Goal: Task Accomplishment & Management: Use online tool/utility

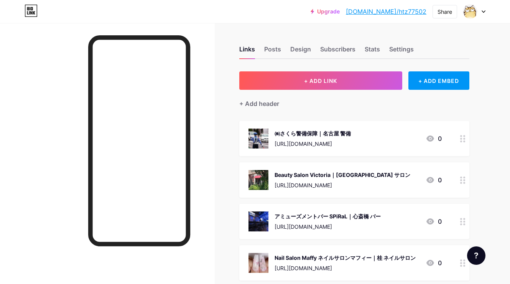
click at [319, 79] on span "+ ADD LINK" at bounding box center [320, 81] width 33 height 7
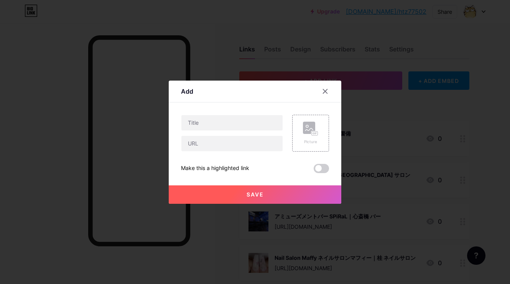
click at [280, 133] on div at bounding box center [232, 133] width 102 height 37
click at [275, 141] on input "text" at bounding box center [232, 143] width 101 height 15
paste input "[URL][DOMAIN_NAME]"
type input "[URL][DOMAIN_NAME]"
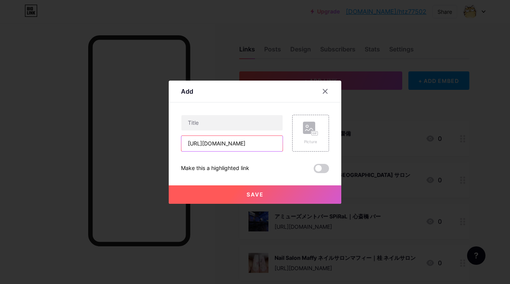
scroll to position [0, 0]
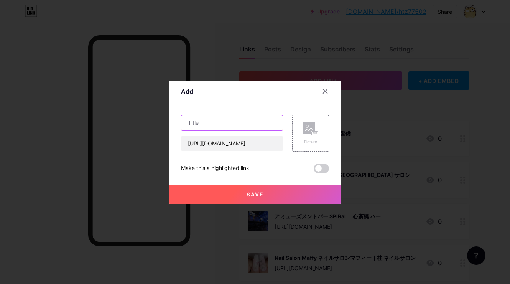
click at [273, 118] on input "text" at bounding box center [232, 122] width 101 height 15
paste input "[PERSON_NAME]鍼灸整骨院｜宝塚 整骨院"
type input "[PERSON_NAME]鍼灸整骨院｜宝塚 整骨院"
click at [301, 131] on div "Picture" at bounding box center [310, 133] width 37 height 37
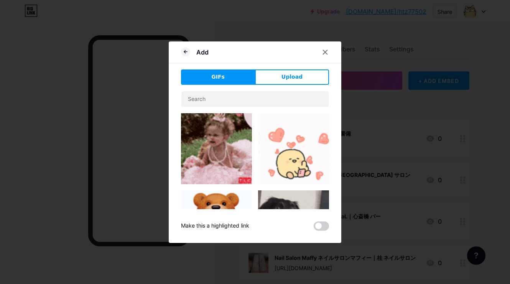
click at [296, 84] on div "GIFs Upload Content YouTube Play YouTube video without leaving your page. ADD V…" at bounding box center [255, 149] width 148 height 161
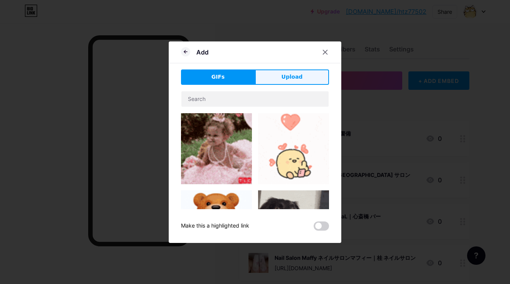
click at [296, 78] on span "Upload" at bounding box center [292, 77] width 21 height 8
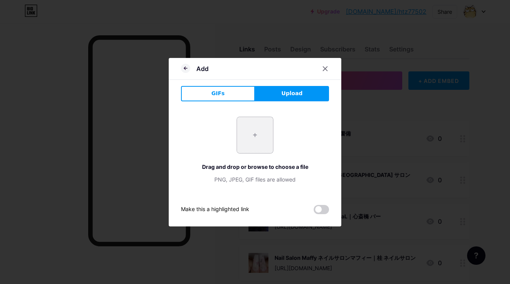
click at [268, 128] on input "file" at bounding box center [255, 135] width 36 height 36
type input "C:\fakepath\9d6d2fd5130851cba17c335d7ec7b812b41fac33da4882b84dd39968ff61ed5f.jpg"
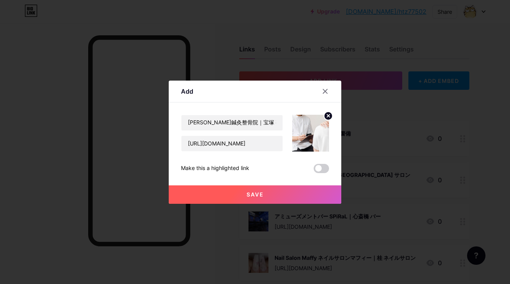
click at [253, 192] on span "Save" at bounding box center [255, 194] width 17 height 7
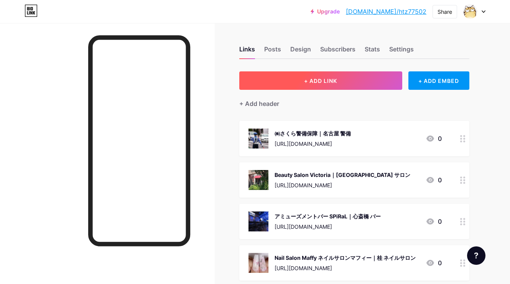
click at [304, 72] on button "+ ADD LINK" at bounding box center [320, 80] width 163 height 18
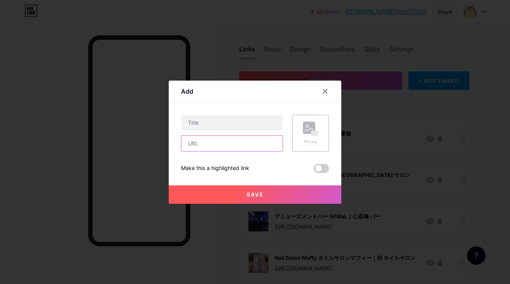
click at [250, 146] on input "text" at bounding box center [232, 143] width 101 height 15
paste input "[URL][DOMAIN_NAME]"
type input "[URL][DOMAIN_NAME]"
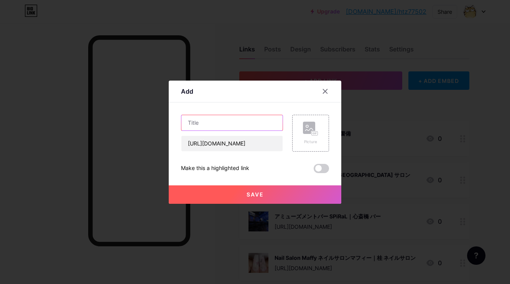
click at [274, 124] on input "text" at bounding box center [232, 122] width 101 height 15
paste input "焼鳥とワイン いのきん｜徳島 焼き鳥"
type input "焼鳥とワイン いのきん｜徳島 焼き鳥"
click at [306, 130] on rect at bounding box center [309, 128] width 12 height 12
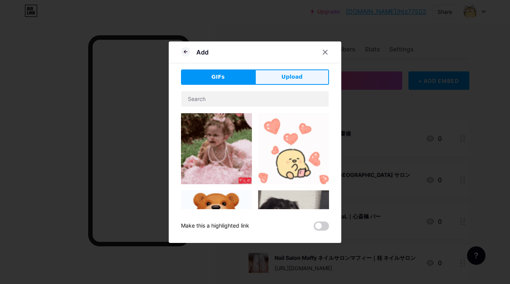
click at [294, 75] on span "Upload" at bounding box center [292, 77] width 21 height 8
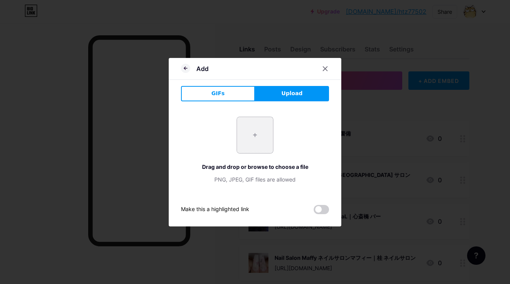
click at [240, 134] on input "file" at bounding box center [255, 135] width 36 height 36
type input "C:\fakepath\302730a9023f912a3529c3127c73f6d784e72b952026ee9855fcb941ef487ec1.jpg"
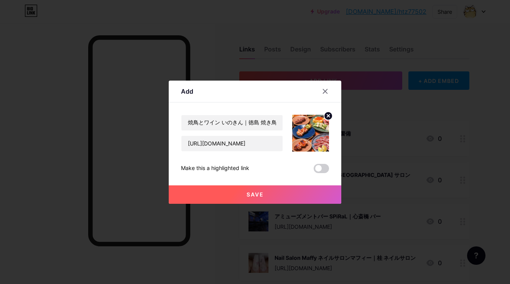
click at [237, 192] on button "Save" at bounding box center [255, 194] width 173 height 18
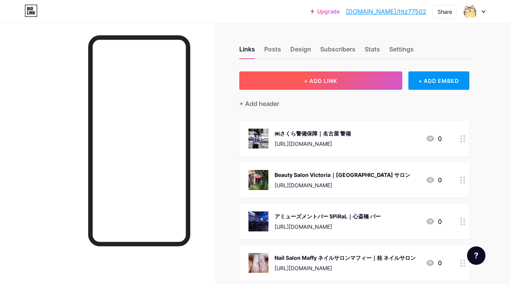
click at [313, 89] on button "+ ADD LINK" at bounding box center [320, 80] width 163 height 18
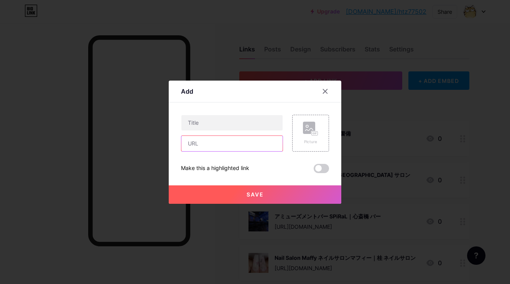
click at [272, 140] on input "text" at bounding box center [232, 143] width 101 height 15
paste input "[URL][DOMAIN_NAME]"
type input "[URL][DOMAIN_NAME]"
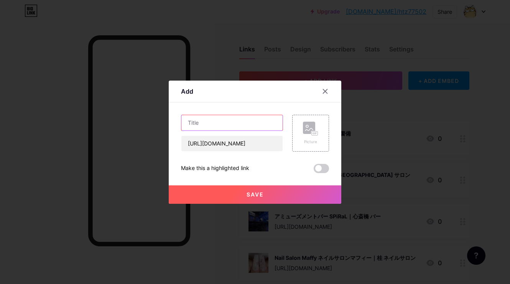
click at [246, 125] on input "text" at bounding box center [232, 122] width 101 height 15
paste input "mahalonuiloa~素肌美サロン~｜[PERSON_NAME] エステ"
type input "mahalonuiloa~素肌美サロン~｜[PERSON_NAME] エステ"
click at [303, 130] on div "Picture" at bounding box center [310, 133] width 37 height 37
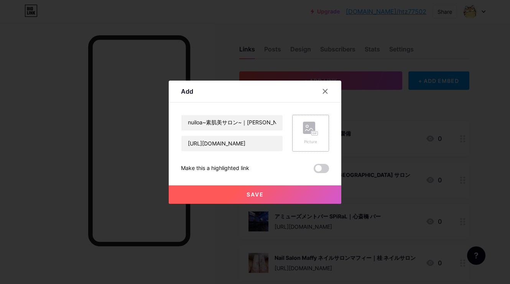
scroll to position [0, 0]
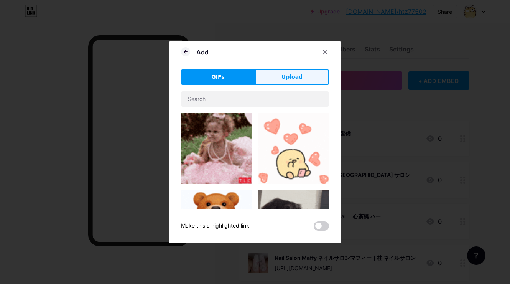
click at [302, 78] on button "Upload" at bounding box center [292, 76] width 74 height 15
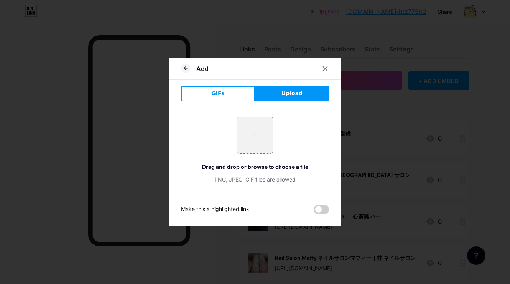
click at [261, 126] on input "file" at bounding box center [255, 135] width 36 height 36
type input "C:\fakepath\df1fea27ceaa3a502c04af694e88ad5d509bb1e4806c8765b442d5fbc66a260d.jpg"
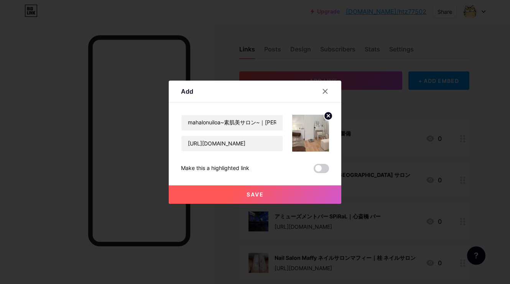
click at [227, 198] on button "Save" at bounding box center [255, 194] width 173 height 18
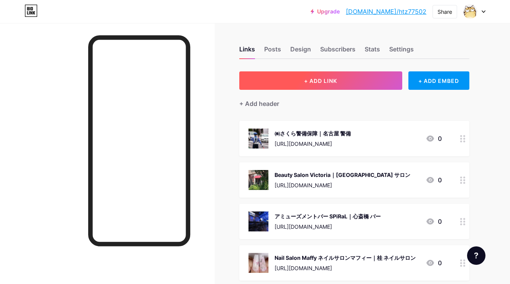
click at [285, 80] on button "+ ADD LINK" at bounding box center [320, 80] width 163 height 18
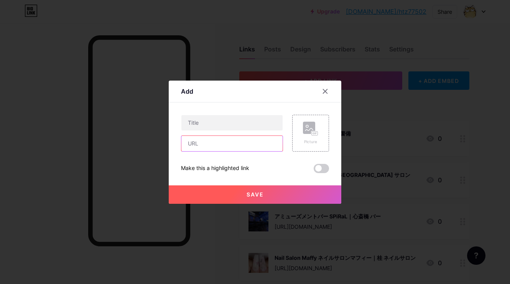
click at [248, 145] on input "text" at bounding box center [232, 143] width 101 height 15
paste input "[URL][DOMAIN_NAME]"
type input "[URL][DOMAIN_NAME]"
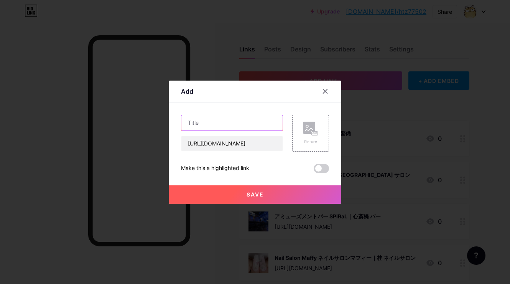
click at [261, 117] on input "text" at bounding box center [232, 122] width 101 height 15
paste input "たんせい施術院｜新座 整体"
type input "たんせい施術院｜新座 整体"
click at [315, 125] on rect at bounding box center [309, 128] width 12 height 12
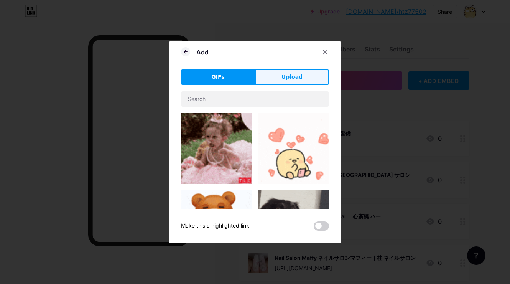
click at [300, 78] on span "Upload" at bounding box center [292, 77] width 21 height 8
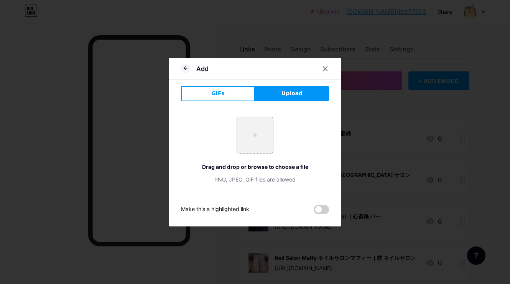
click at [267, 146] on input "file" at bounding box center [255, 135] width 36 height 36
type input "C:\fakepath\690d6671e2ca46e08220501619f1c5e71704f59be282cc2f340e0a36e3c8a71f.jpg"
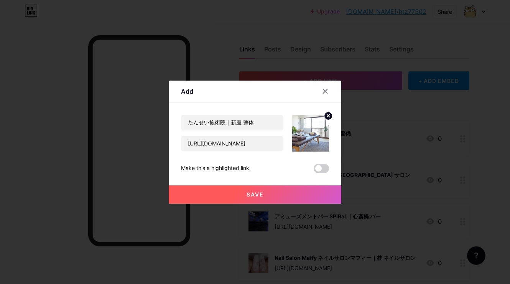
click at [233, 195] on button "Save" at bounding box center [255, 194] width 173 height 18
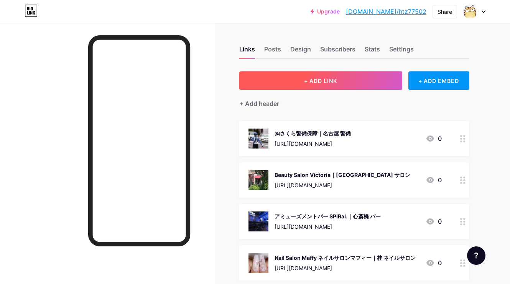
click at [305, 76] on button "+ ADD LINK" at bounding box center [320, 80] width 163 height 18
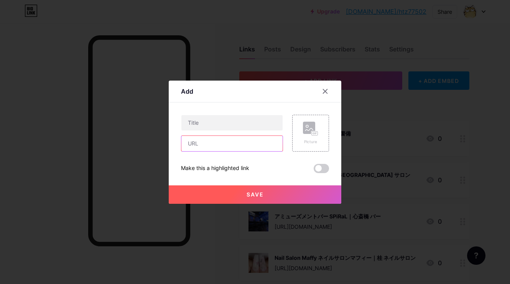
click at [269, 145] on input "text" at bounding box center [232, 143] width 101 height 15
paste input "[URL][DOMAIN_NAME]"
type input "[URL][DOMAIN_NAME]"
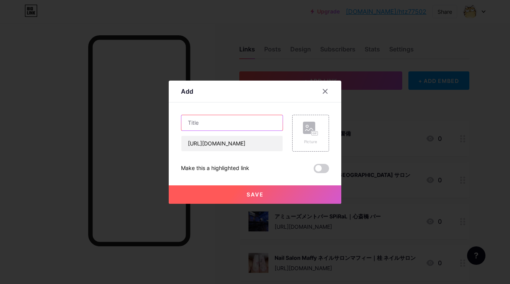
click at [269, 121] on input "text" at bounding box center [232, 122] width 101 height 15
paste input "DK SURF｜[PERSON_NAME][GEOGRAPHIC_DATA] 居酒屋"
type input "DK SURF｜[PERSON_NAME][GEOGRAPHIC_DATA] 居酒屋"
click at [309, 134] on icon at bounding box center [310, 129] width 15 height 14
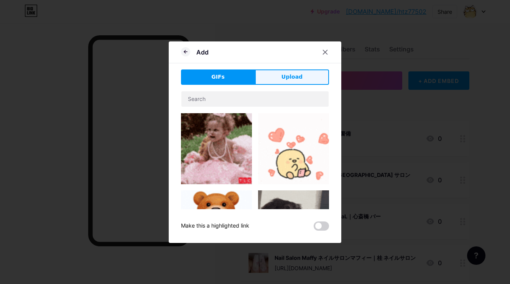
click at [306, 83] on button "Upload" at bounding box center [292, 76] width 74 height 15
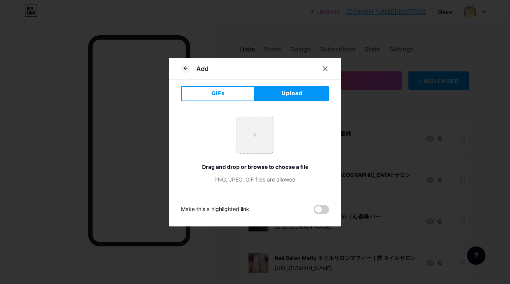
click at [253, 134] on input "file" at bounding box center [255, 135] width 36 height 36
type input "C:\fakepath\efef3fca8aea4950aab2705d5112b2c265f1d0dfcc2ecf9801ac2ad054040d6c.jpg"
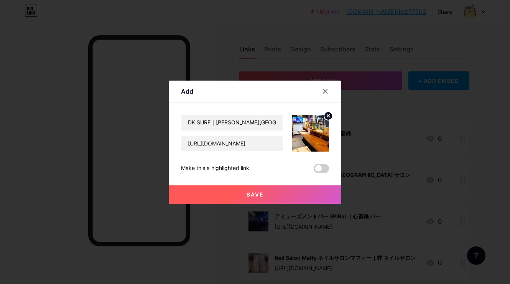
click at [245, 197] on button "Save" at bounding box center [255, 194] width 173 height 18
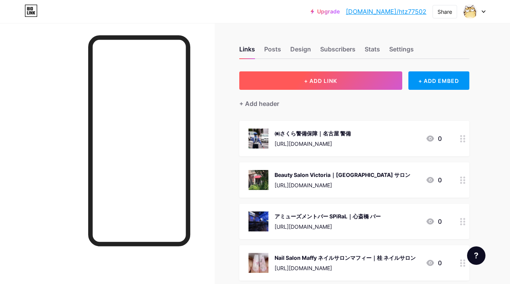
click at [302, 83] on button "+ ADD LINK" at bounding box center [320, 80] width 163 height 18
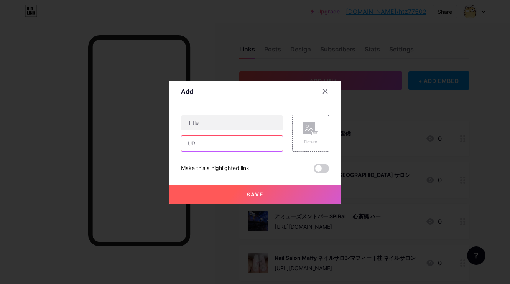
click at [263, 137] on input "text" at bounding box center [232, 143] width 101 height 15
paste input "[URL][DOMAIN_NAME]"
type input "[URL][DOMAIN_NAME]"
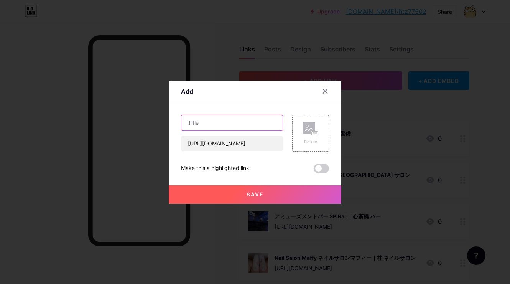
click at [247, 127] on input "text" at bounding box center [232, 122] width 101 height 15
paste input "くぅ｜[GEOGRAPHIC_DATA] 居酒屋"
type input "くぅ｜[GEOGRAPHIC_DATA] 居酒屋"
click at [310, 124] on rect at bounding box center [309, 128] width 12 height 12
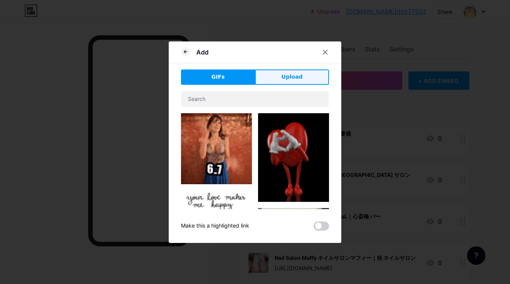
click at [309, 72] on button "Upload" at bounding box center [292, 76] width 74 height 15
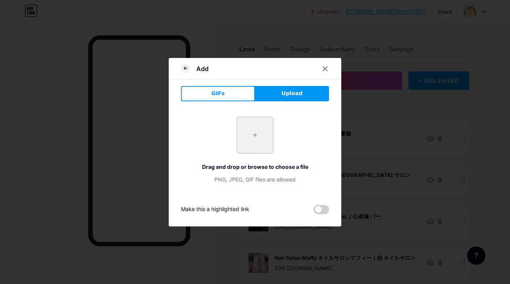
click at [248, 140] on input "file" at bounding box center [255, 135] width 36 height 36
type input "C:\fakepath\724890d009c7c61c1ba6a1ab6e03a3b2b3c7b8de0d1f2efba2a156893435cfb9.jpg"
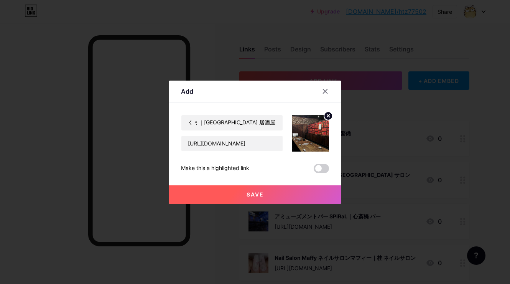
click at [235, 198] on button "Save" at bounding box center [255, 194] width 173 height 18
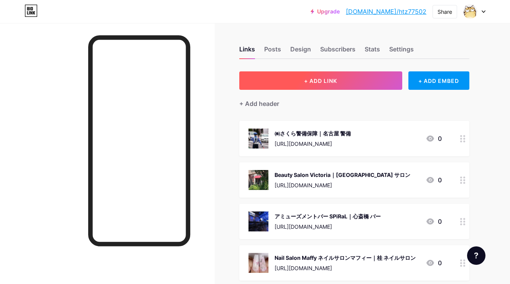
click at [317, 81] on span "+ ADD LINK" at bounding box center [320, 81] width 33 height 7
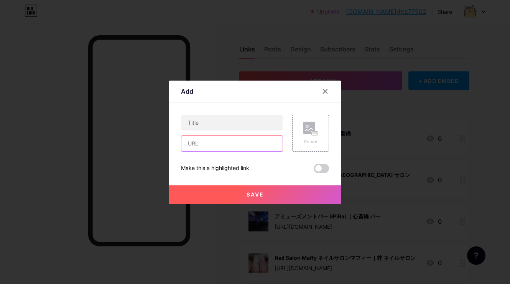
click at [272, 144] on input "text" at bounding box center [232, 143] width 101 height 15
paste input "[URL][DOMAIN_NAME]"
type input "[URL][DOMAIN_NAME]"
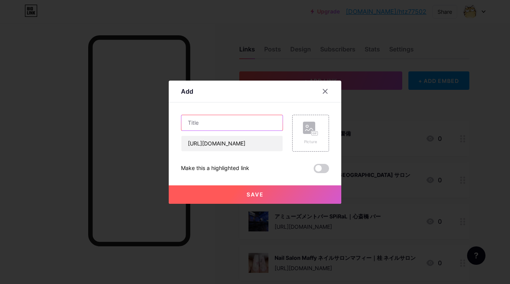
click at [269, 127] on input "text" at bounding box center [232, 122] width 101 height 15
paste input "ぽんぽこkitchen｜岡山市 弁当"
type input "ぽんぽこkitchen｜岡山市 弁当"
click at [310, 122] on rect at bounding box center [309, 128] width 12 height 12
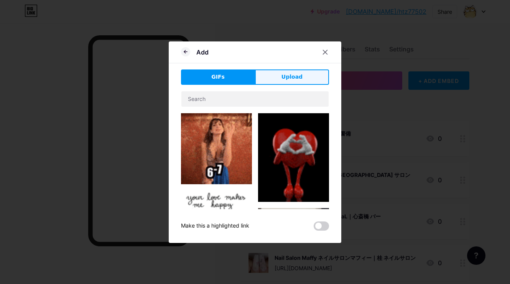
click at [302, 72] on button "Upload" at bounding box center [292, 76] width 74 height 15
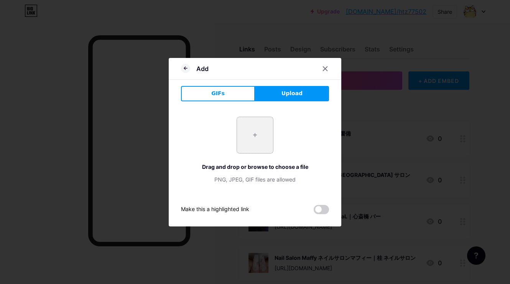
click at [267, 136] on input "file" at bounding box center [255, 135] width 36 height 36
type input "C:\fakepath\92a2cac700562f9e3e71b839634c4842a2fb7c18c9148defddf5dd04ce00913c.jpg"
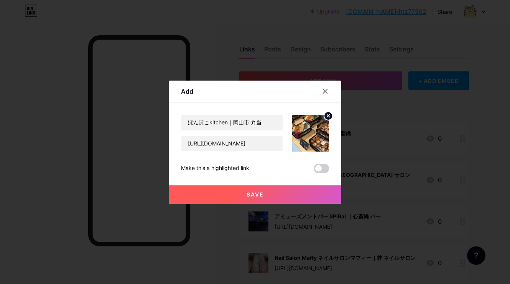
click at [248, 192] on span "Save" at bounding box center [255, 194] width 17 height 7
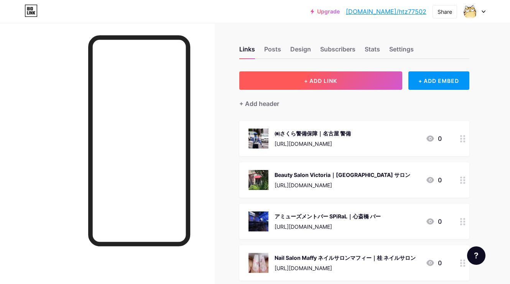
click at [282, 89] on button "+ ADD LINK" at bounding box center [320, 80] width 163 height 18
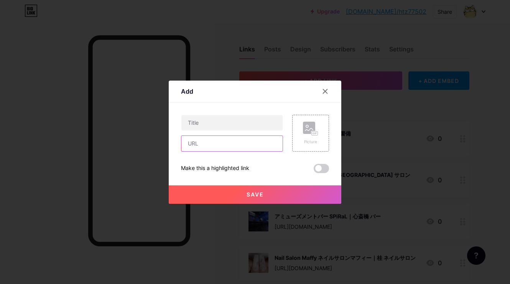
click at [262, 142] on input "text" at bounding box center [232, 143] width 101 height 15
paste input "[URL][DOMAIN_NAME]"
type input "[URL][DOMAIN_NAME]"
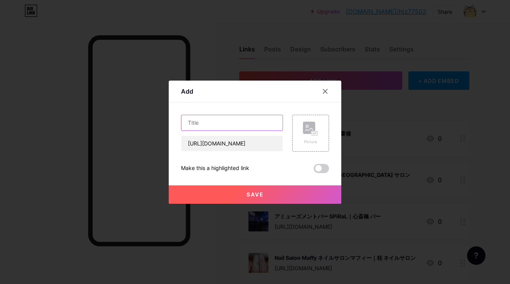
click at [267, 119] on input "text" at bounding box center [232, 122] width 101 height 15
paste input "[PERSON_NAME] CAFE(保護犬猫ふれあいカフェ)[GEOGRAPHIC_DATA]｜[GEOGRAPHIC_DATA] 保護犬猫"
type input "[PERSON_NAME] CAFE(保護犬猫ふれあいカフェ)[GEOGRAPHIC_DATA]｜[GEOGRAPHIC_DATA] 保護犬猫"
click at [306, 129] on icon at bounding box center [309, 129] width 8 height 2
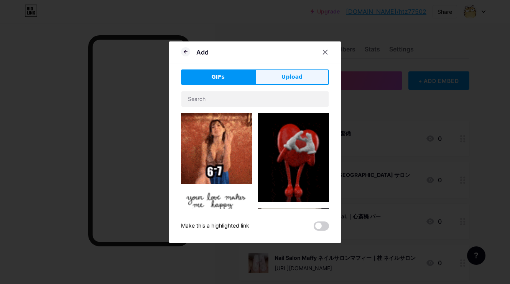
click at [301, 81] on button "Upload" at bounding box center [292, 76] width 74 height 15
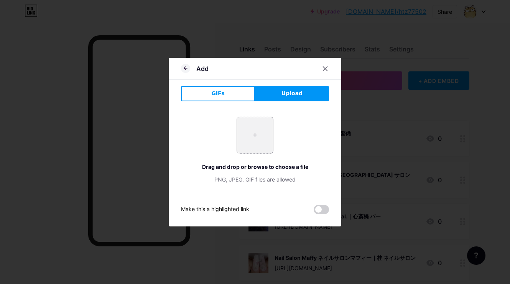
click at [255, 134] on input "file" at bounding box center [255, 135] width 36 height 36
type input "C:\fakepath\aee561569f408a5ae3212506be0aaf9655153511515739933004ddefbf6cea23.jpg"
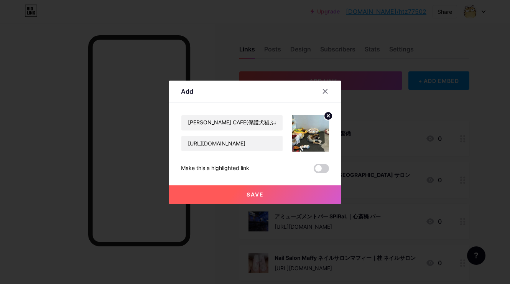
click at [215, 196] on button "Save" at bounding box center [255, 194] width 173 height 18
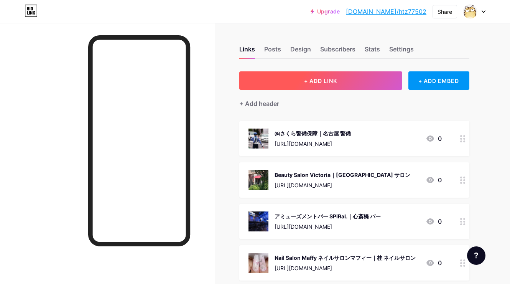
click at [307, 78] on span "+ ADD LINK" at bounding box center [320, 81] width 33 height 7
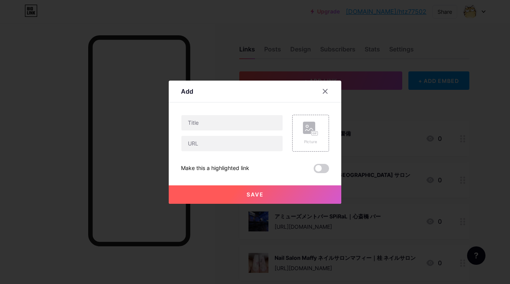
click at [265, 152] on div "Picture Make this a highlighted link Save" at bounding box center [255, 144] width 148 height 58
click at [266, 147] on input "text" at bounding box center [232, 143] width 101 height 15
paste input "[URL][DOMAIN_NAME]"
type input "[URL][DOMAIN_NAME]"
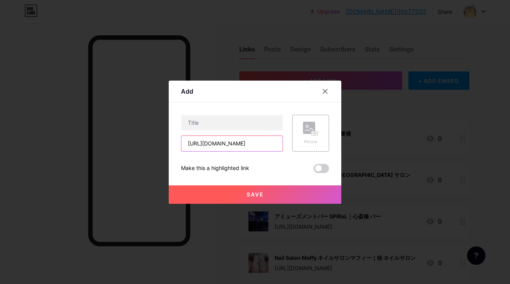
scroll to position [0, 0]
click at [247, 114] on div "Content YouTube Play YouTube video without leaving your page. ADD Vimeo Play Vi…" at bounding box center [255, 137] width 148 height 71
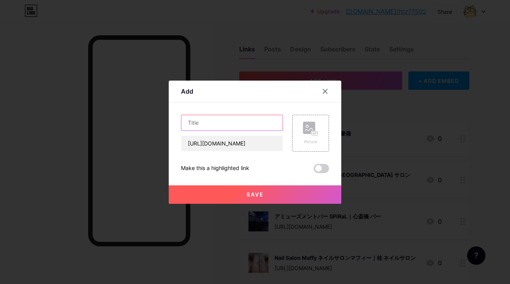
click at [247, 117] on input "text" at bounding box center [232, 122] width 101 height 15
paste input "[PERSON_NAME]｜倉敷 ヘアセット"
type input "[PERSON_NAME]｜倉敷 ヘアセット"
click at [314, 129] on rect at bounding box center [309, 128] width 12 height 12
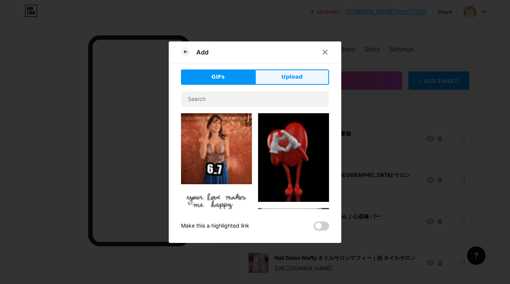
click at [296, 84] on button "Upload" at bounding box center [292, 76] width 74 height 15
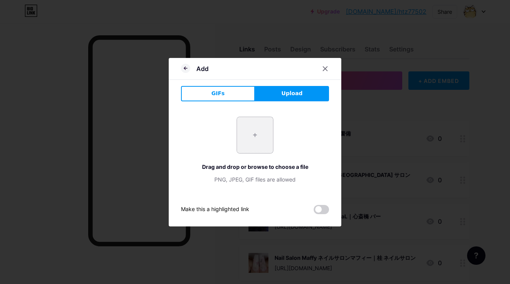
click at [252, 150] on input "file" at bounding box center [255, 135] width 36 height 36
type input "C:\fakepath\スクリーンショット_2025-09-01_16.51.21.jpeg"
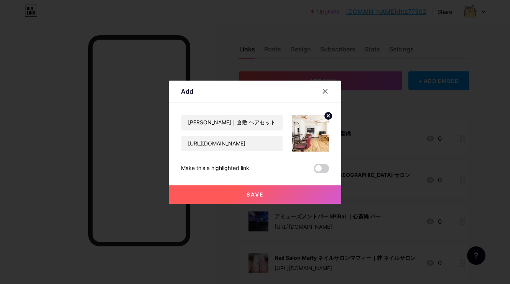
click at [265, 188] on button "Save" at bounding box center [255, 194] width 173 height 18
